Goal: Task Accomplishment & Management: Manage account settings

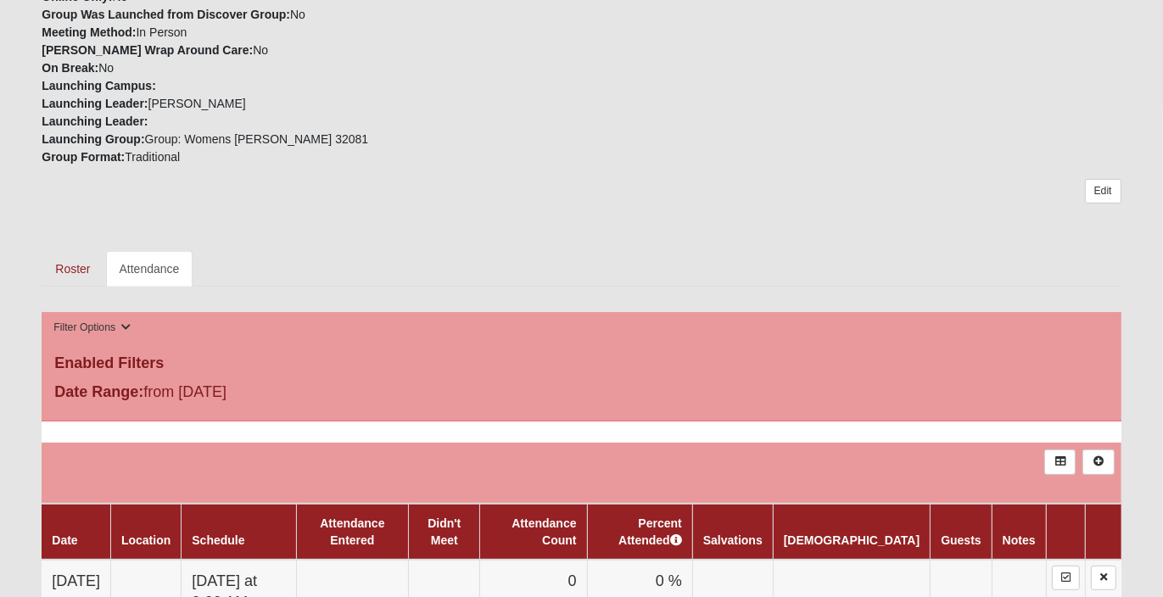
scroll to position [509, 0]
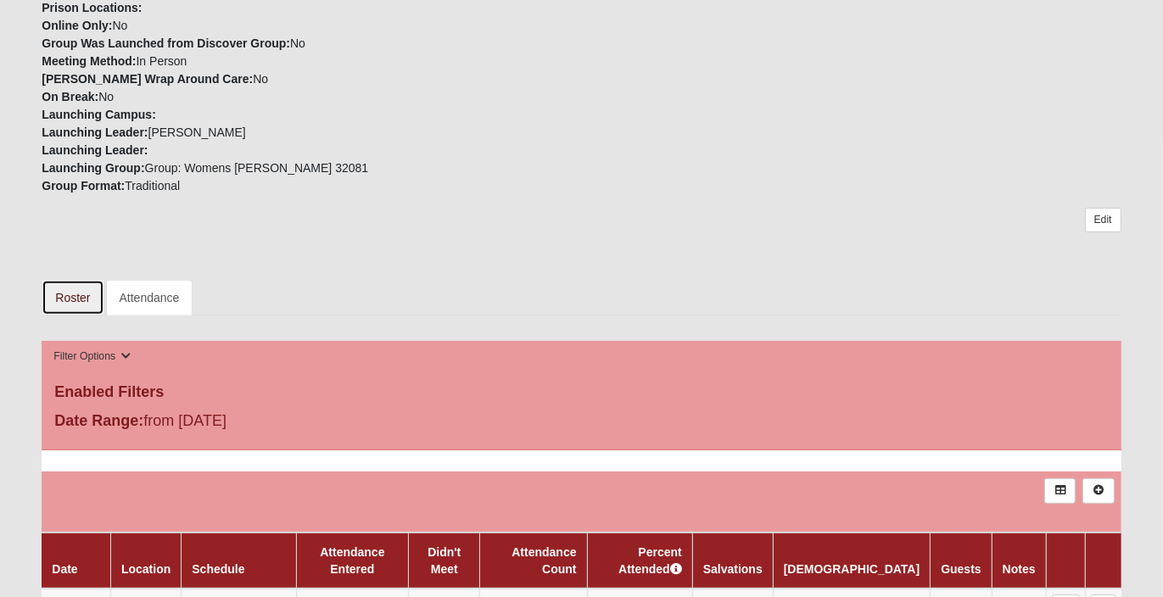
click at [75, 282] on link "Roster" at bounding box center [73, 298] width 62 height 36
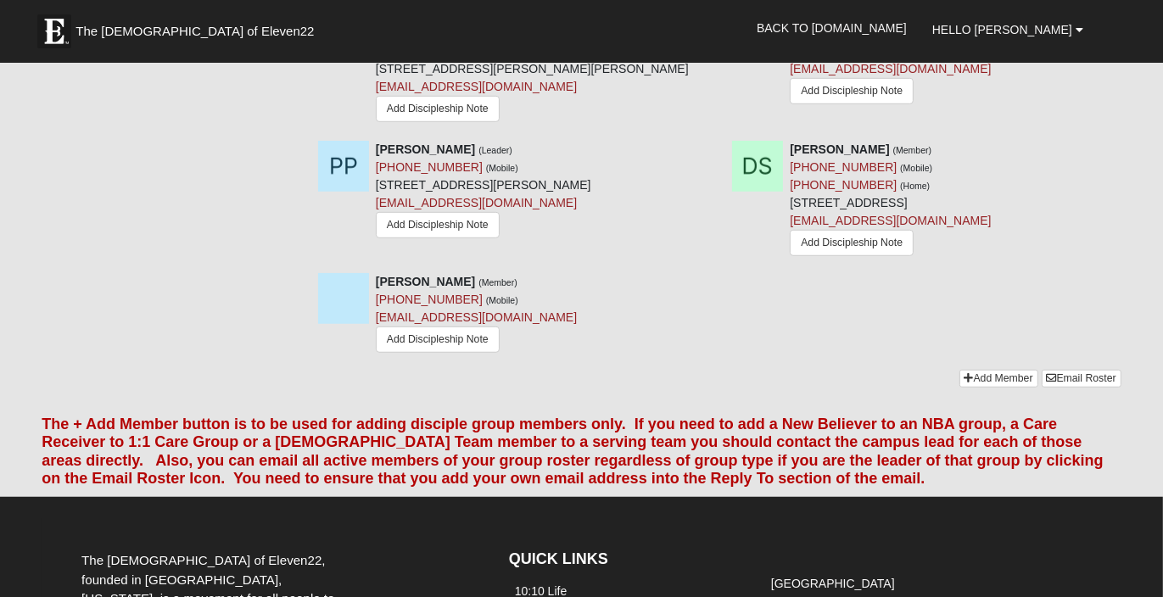
scroll to position [763, 0]
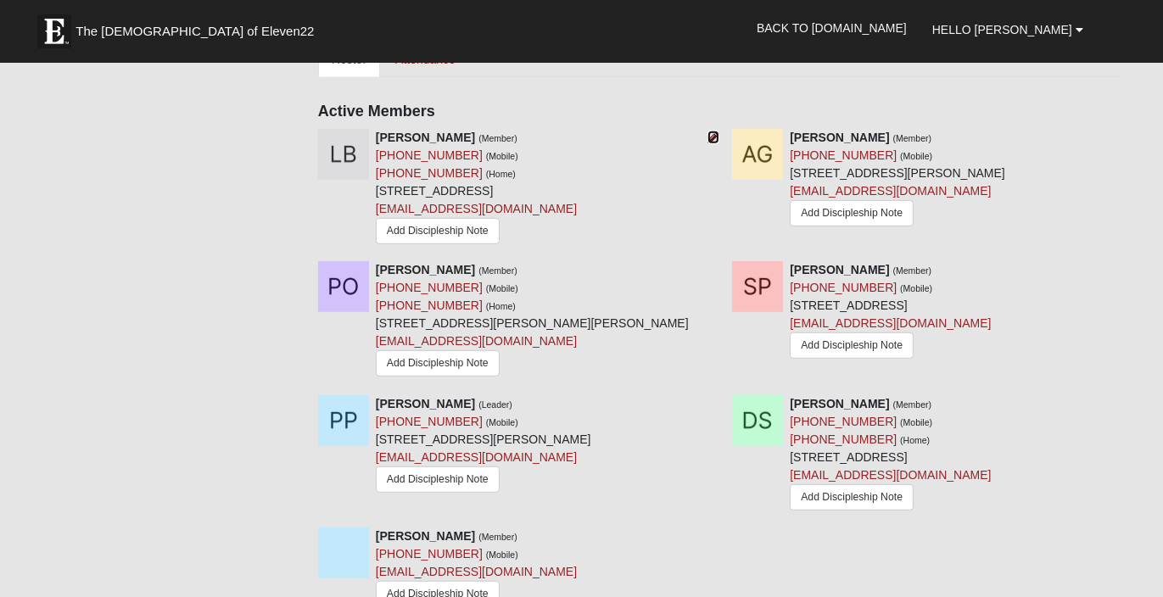
click at [712, 131] on icon at bounding box center [713, 137] width 12 height 12
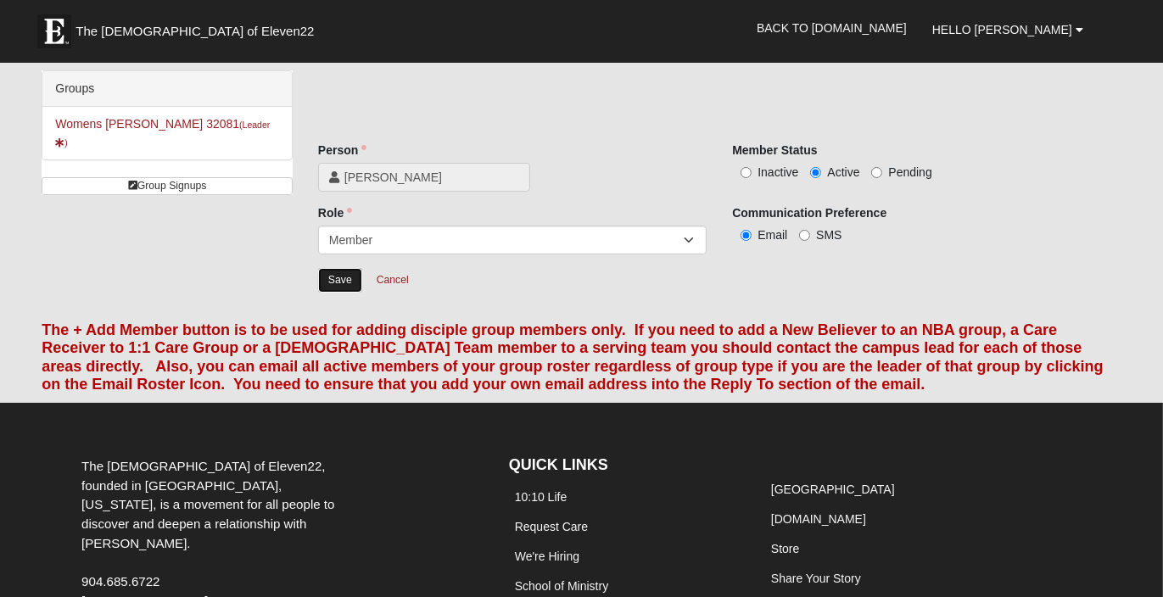
click at [333, 275] on input "Save" at bounding box center [340, 280] width 44 height 25
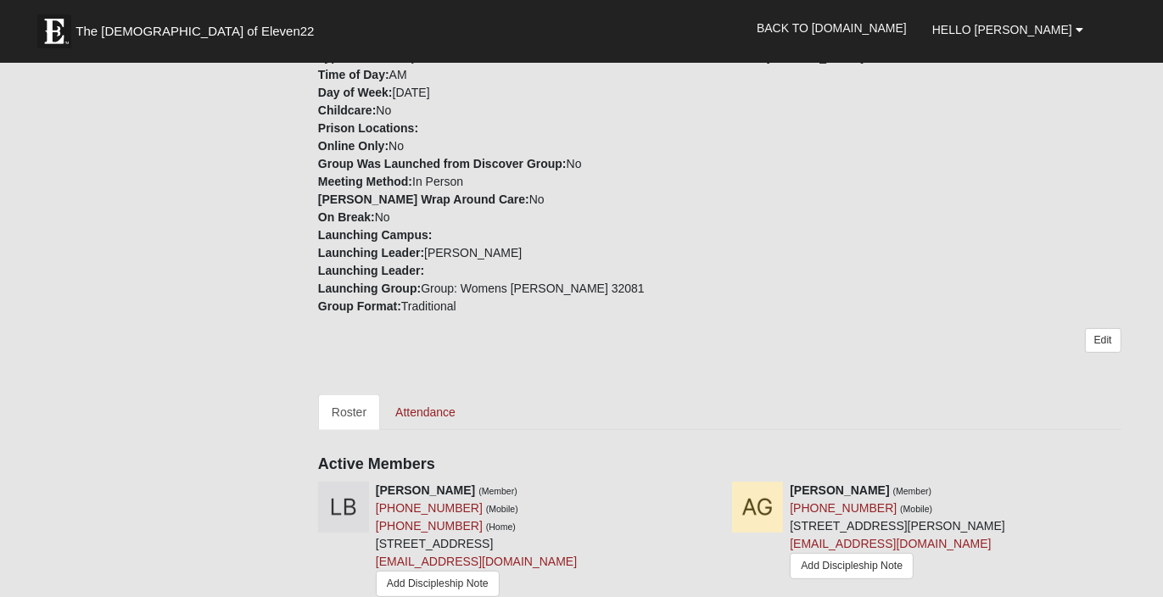
scroll to position [509, 0]
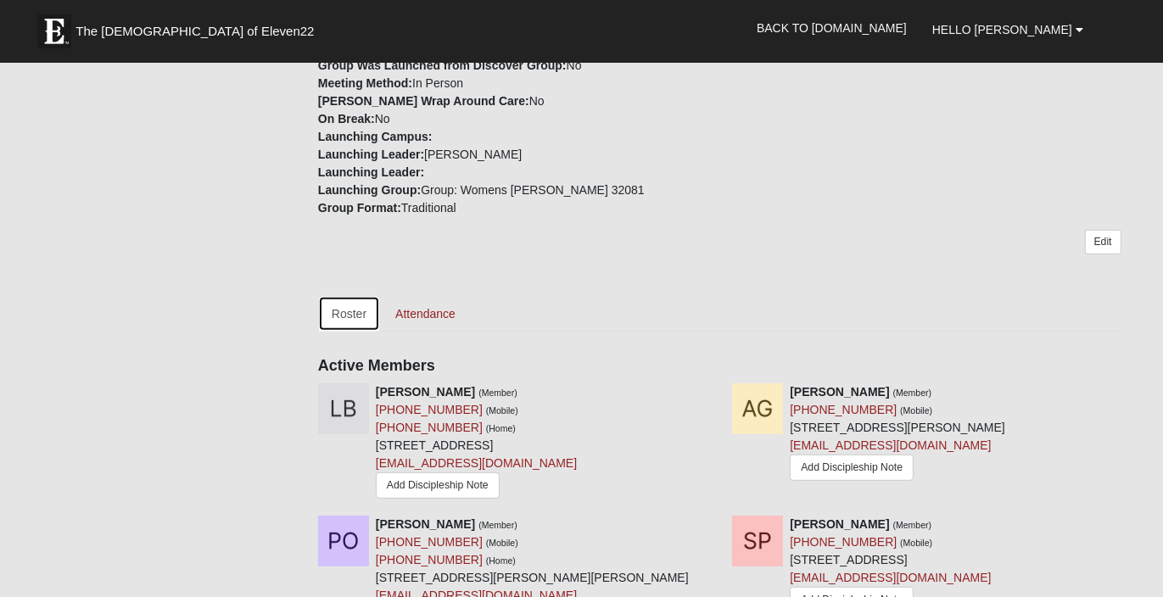
click at [363, 296] on link "Roster" at bounding box center [349, 314] width 62 height 36
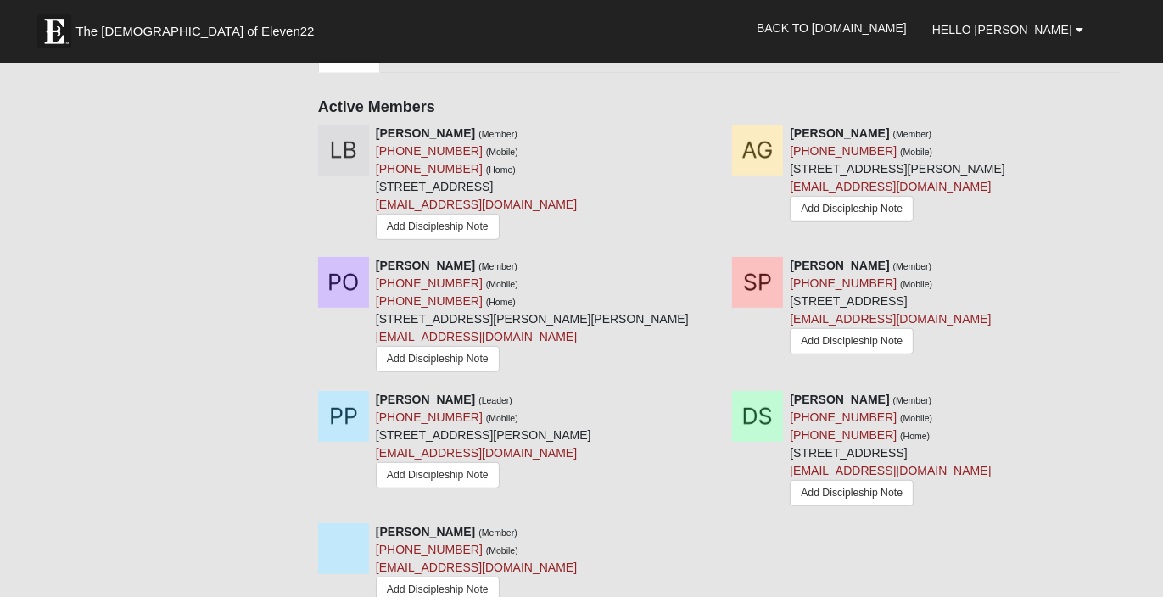
scroll to position [848, 0]
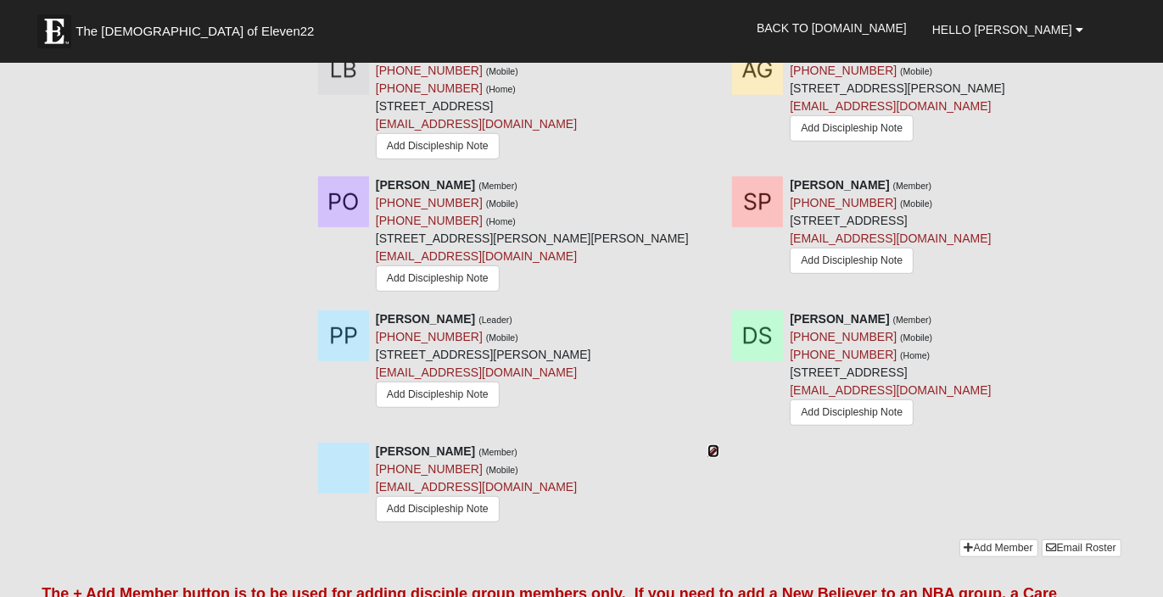
click at [710, 445] on icon at bounding box center [713, 451] width 12 height 12
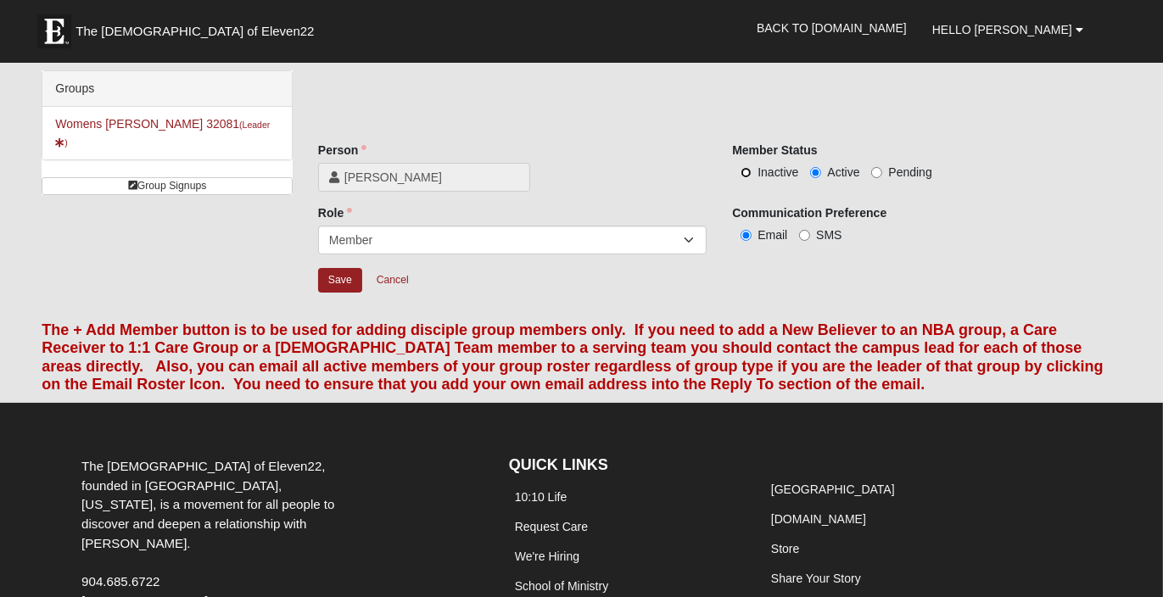
click at [744, 169] on input "Inactive" at bounding box center [745, 172] width 11 height 11
radio input "true"
click at [339, 271] on input "Save" at bounding box center [340, 280] width 44 height 25
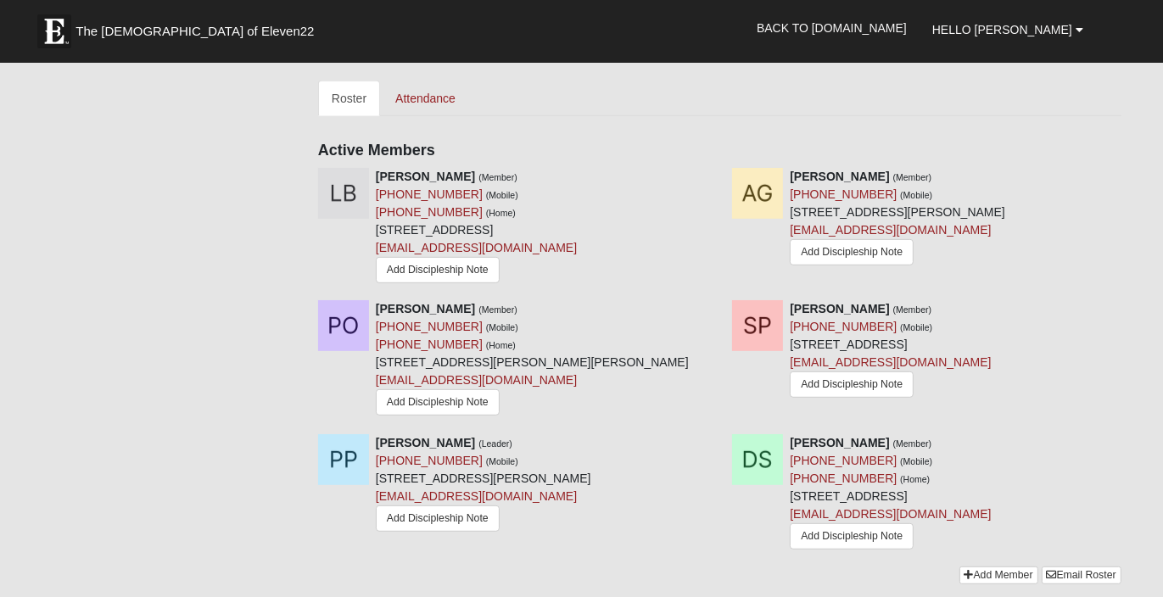
scroll to position [763, 0]
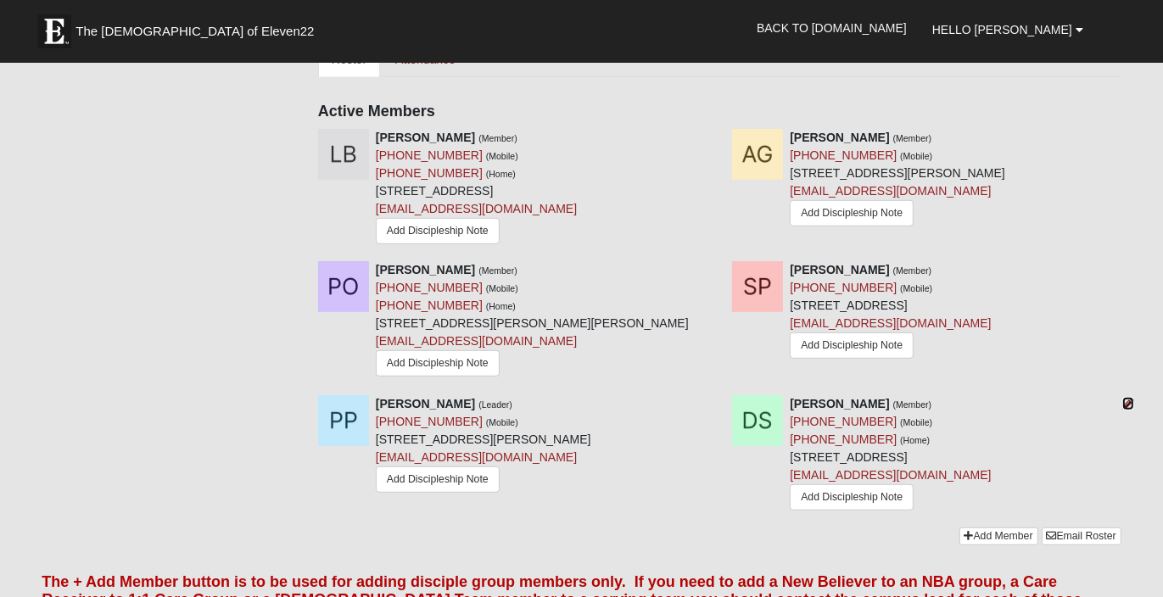
click at [1127, 398] on icon at bounding box center [1128, 404] width 12 height 12
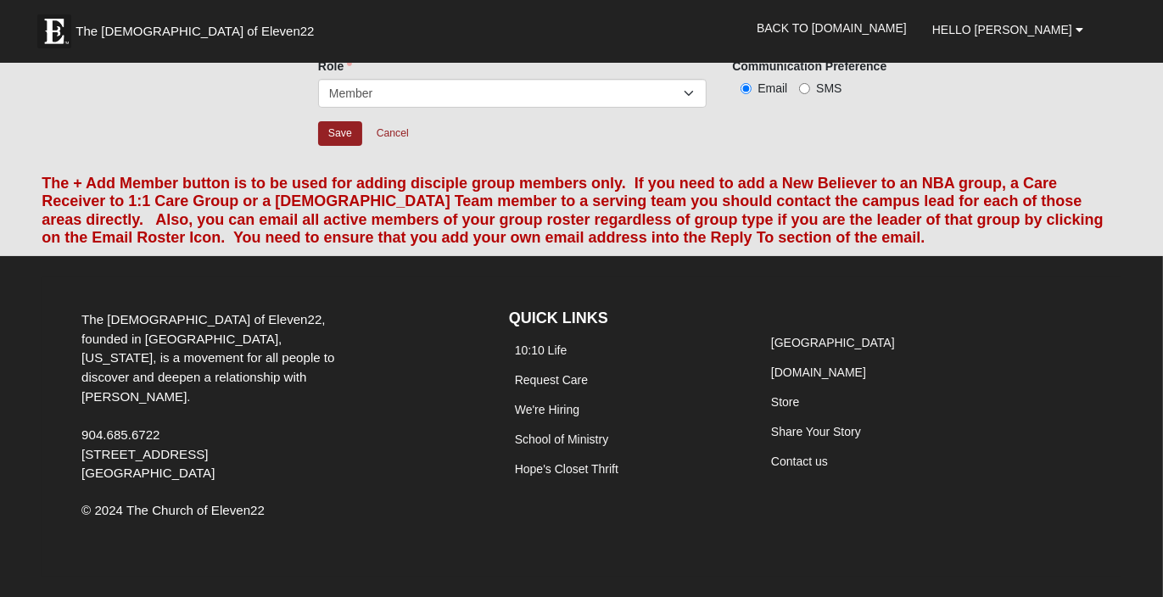
scroll to position [62, 0]
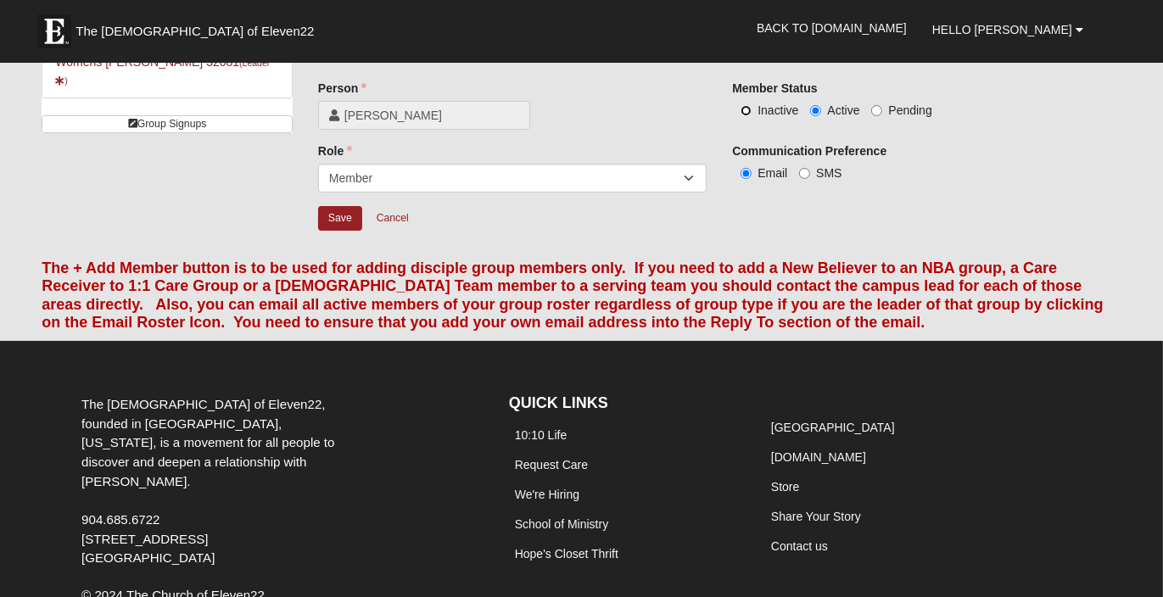
click at [745, 107] on input "Inactive" at bounding box center [745, 110] width 11 height 11
radio input "true"
click at [334, 212] on input "Save" at bounding box center [340, 218] width 44 height 25
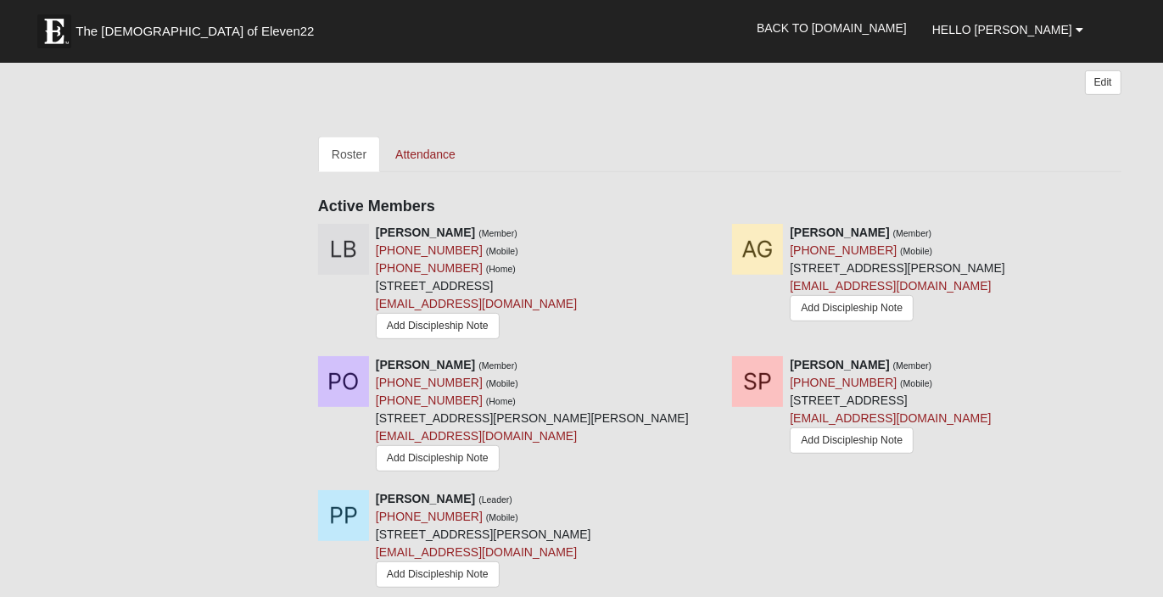
scroll to position [740, 0]
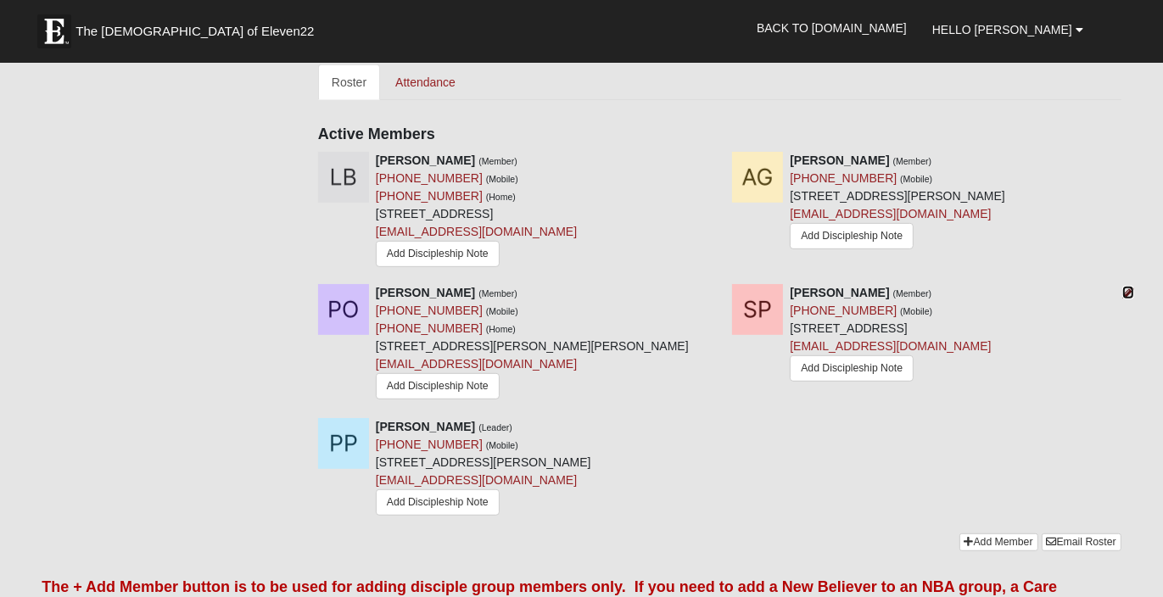
click at [1130, 287] on icon at bounding box center [1128, 293] width 12 height 12
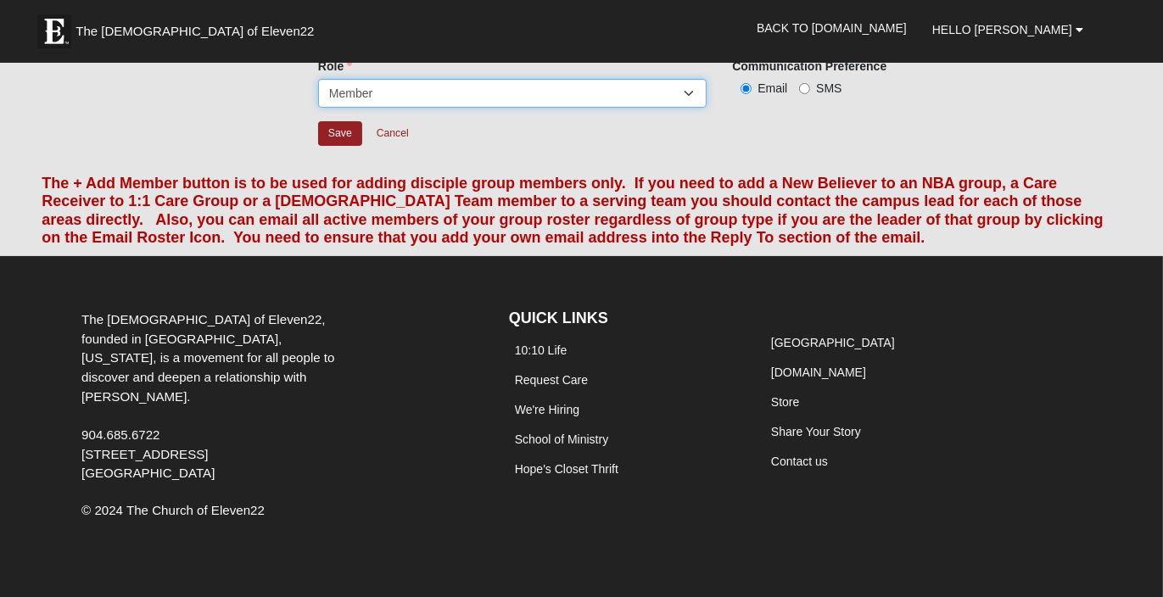
click at [690, 91] on select "Leader Coleader Coach Member Campus Lead Future Leader" at bounding box center [512, 93] width 388 height 29
click at [318, 79] on select "Leader Coleader Coach Member Campus Lead Future Leader" at bounding box center [512, 93] width 388 height 29
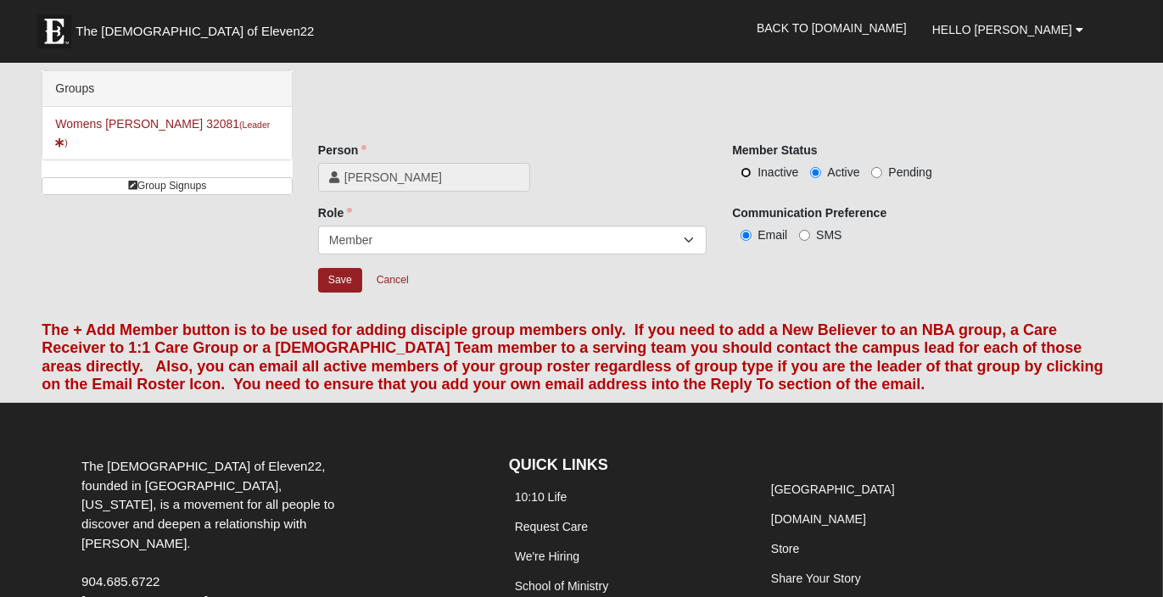
click at [746, 172] on input "Inactive" at bounding box center [745, 172] width 11 height 11
radio input "true"
click at [338, 274] on input "Save" at bounding box center [340, 280] width 44 height 25
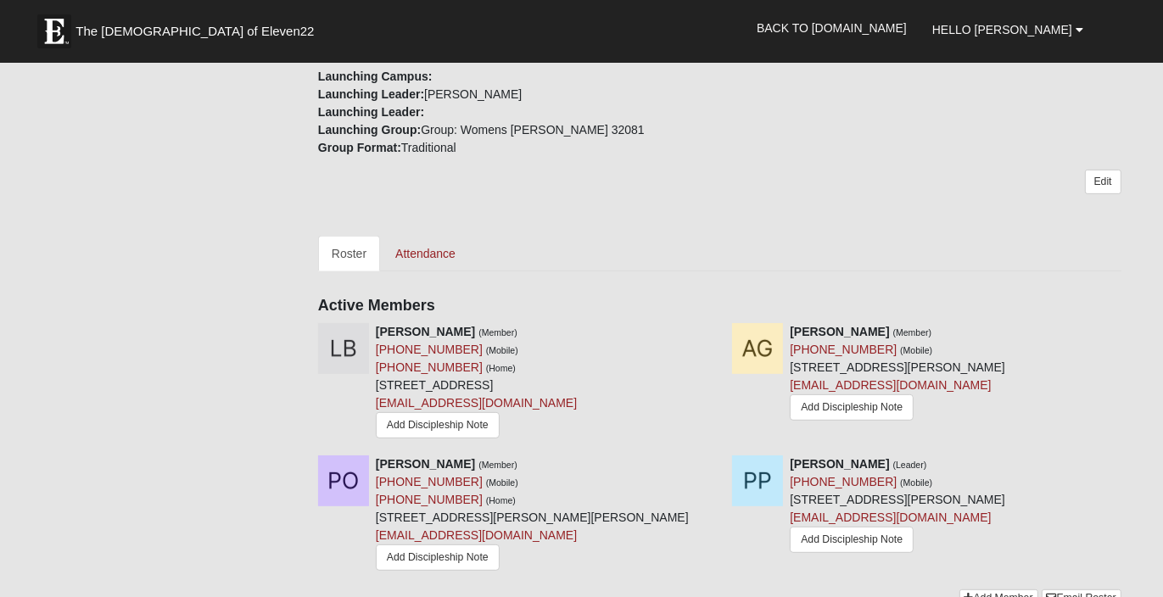
scroll to position [594, 0]
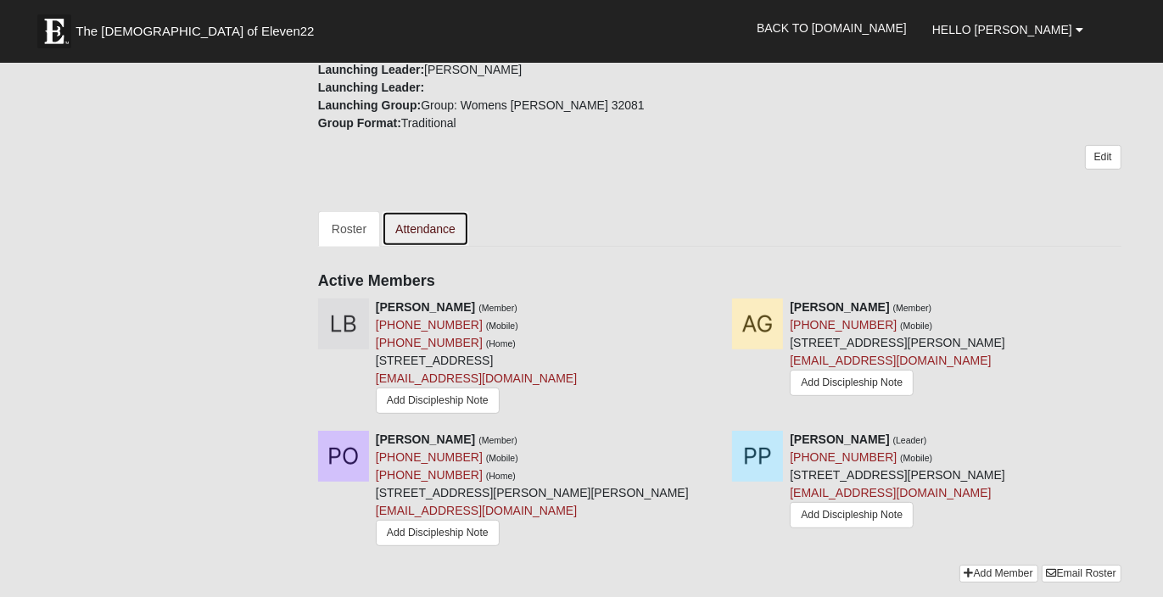
click at [414, 211] on link "Attendance" at bounding box center [425, 229] width 87 height 36
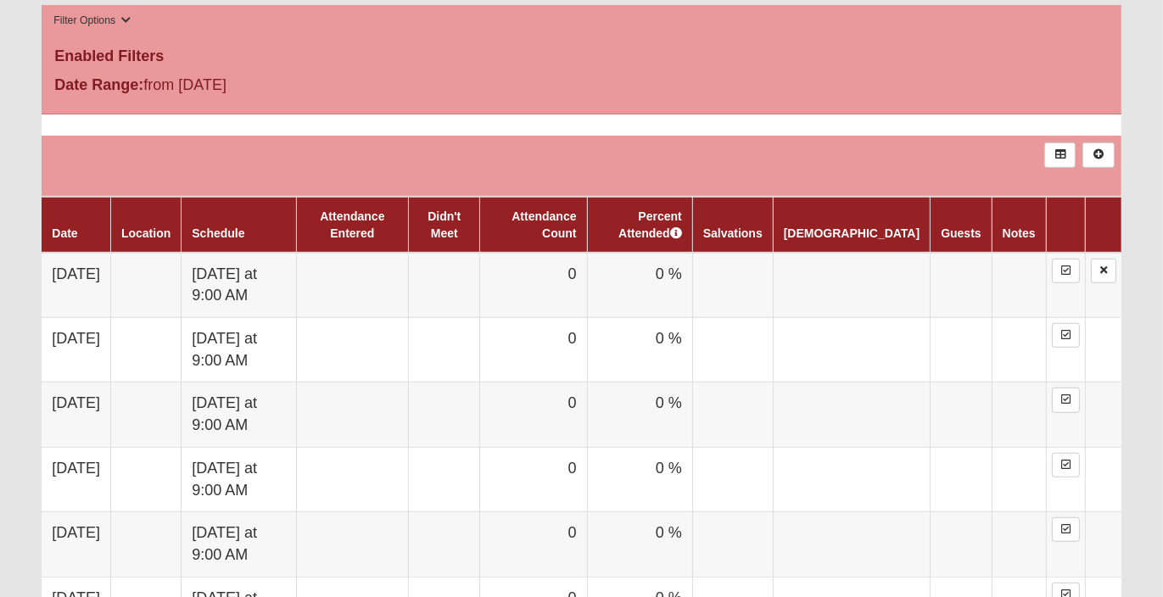
scroll to position [848, 0]
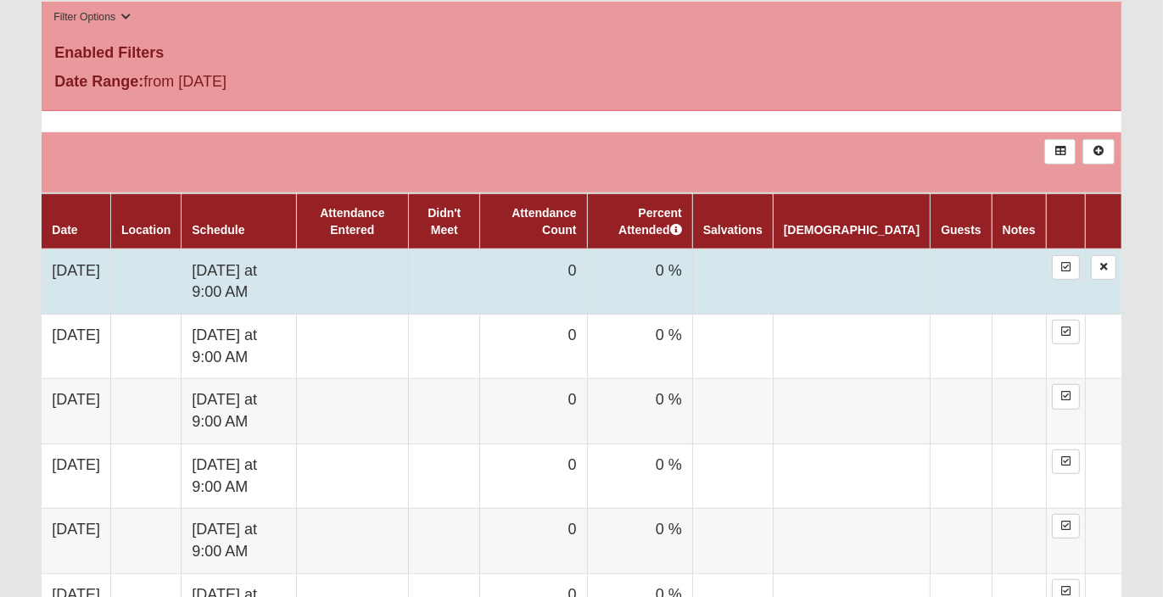
click at [587, 264] on td "0" at bounding box center [533, 281] width 107 height 65
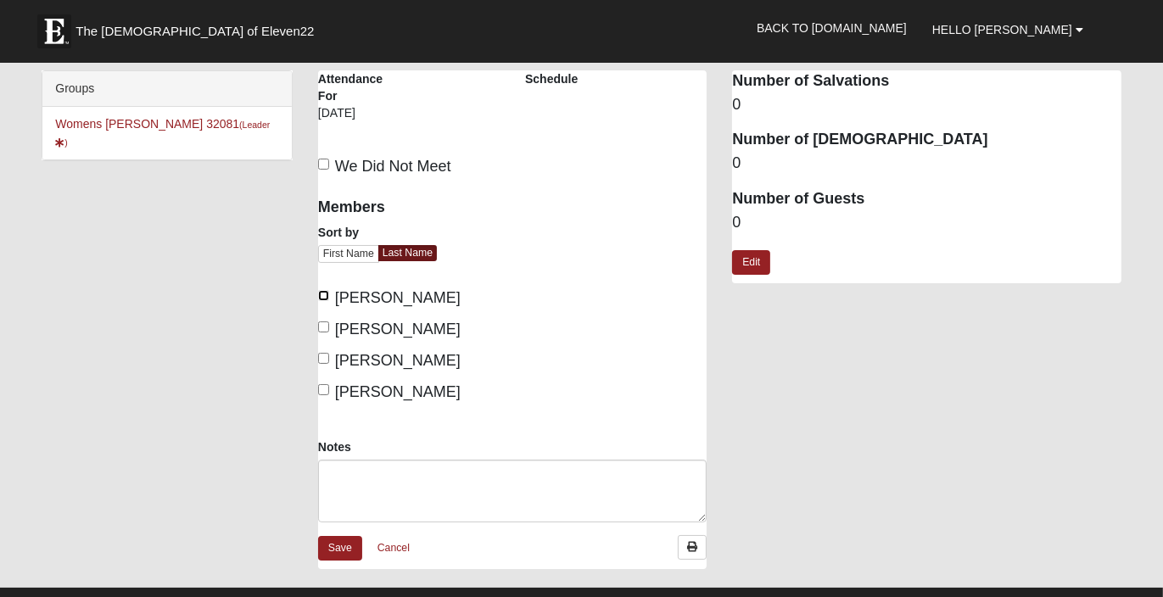
click at [326, 293] on input "[PERSON_NAME]" at bounding box center [323, 295] width 11 height 11
checkbox input "true"
click at [323, 326] on input "[PERSON_NAME]" at bounding box center [323, 326] width 11 height 11
checkbox input "true"
click at [322, 386] on input "[PERSON_NAME]" at bounding box center [323, 389] width 11 height 11
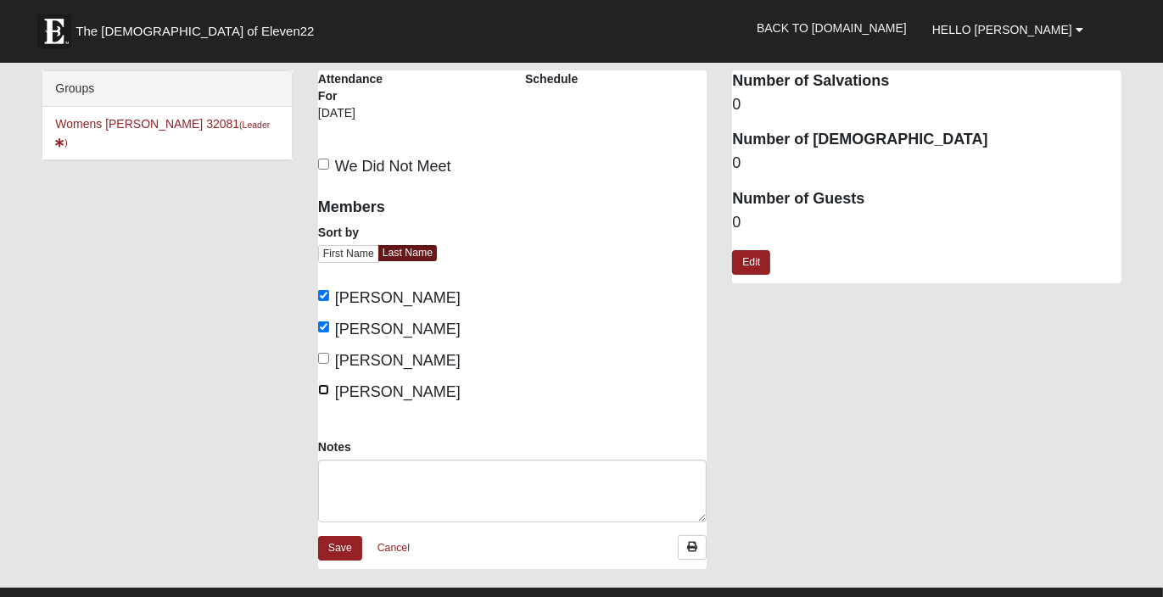
checkbox input "true"
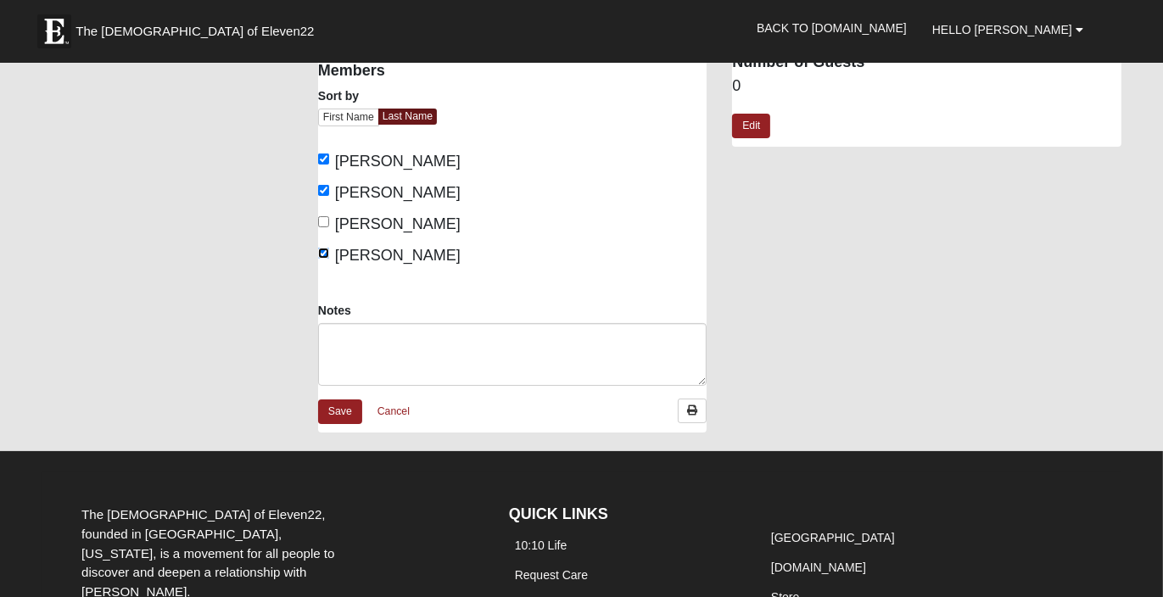
scroll to position [170, 0]
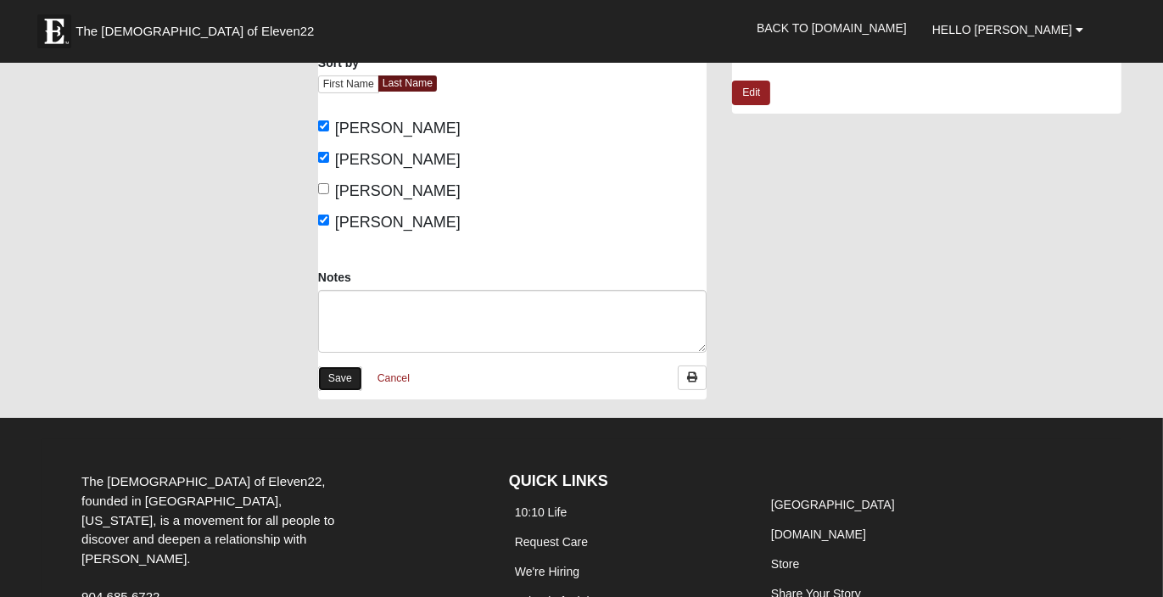
click at [343, 372] on link "Save" at bounding box center [340, 378] width 44 height 25
